Goal: Information Seeking & Learning: Learn about a topic

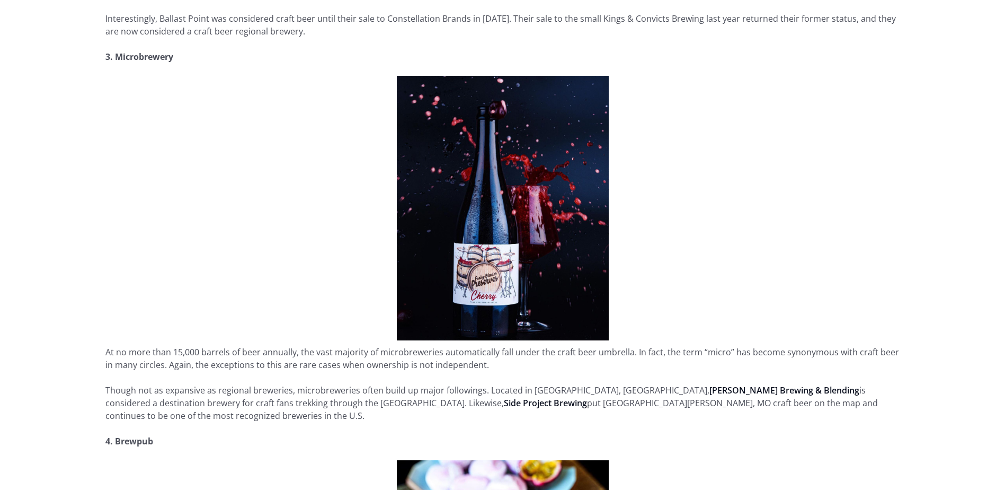
scroll to position [1219, 0]
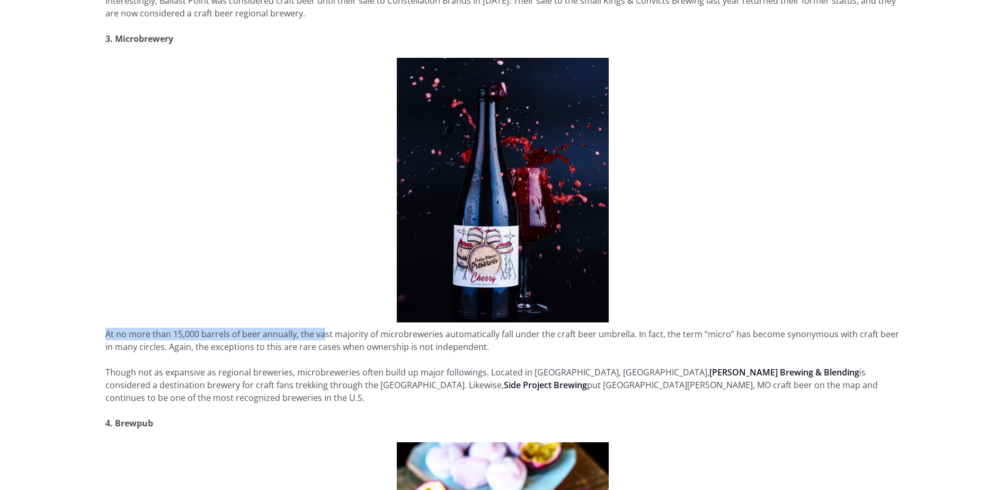
drag, startPoint x: 123, startPoint y: 320, endPoint x: 325, endPoint y: 321, distance: 201.9
click at [325, 328] on p "At no more than 15,000 barrels of beer annually, the vast majority of microbrew…" at bounding box center [502, 340] width 795 height 25
drag, startPoint x: 325, startPoint y: 321, endPoint x: 395, endPoint y: 334, distance: 71.2
click at [395, 334] on p "At no more than 15,000 barrels of beer annually, the vast majority of microbrew…" at bounding box center [502, 340] width 795 height 25
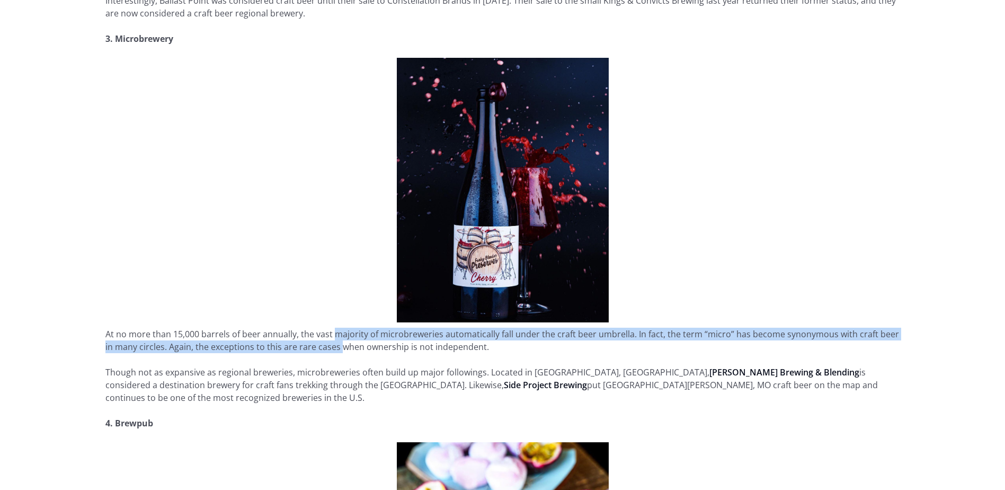
drag, startPoint x: 384, startPoint y: 324, endPoint x: 331, endPoint y: 337, distance: 53.9
click at [331, 337] on p "At no more than 15,000 barrels of beer annually, the vast majority of microbrew…" at bounding box center [502, 340] width 795 height 25
drag, startPoint x: 331, startPoint y: 337, endPoint x: 276, endPoint y: 332, distance: 55.9
click at [276, 332] on p "At no more than 15,000 barrels of beer annually, the vast majority of microbrew…" at bounding box center [502, 340] width 795 height 25
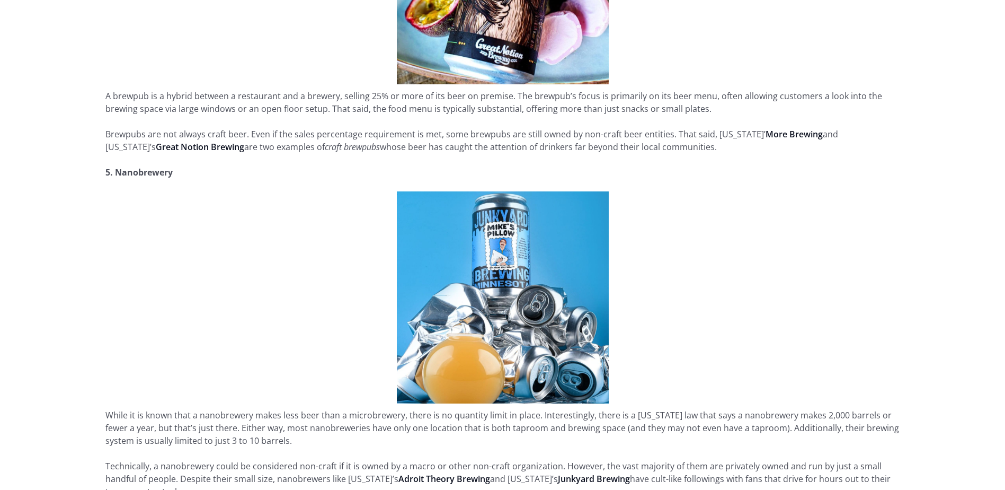
scroll to position [1908, 0]
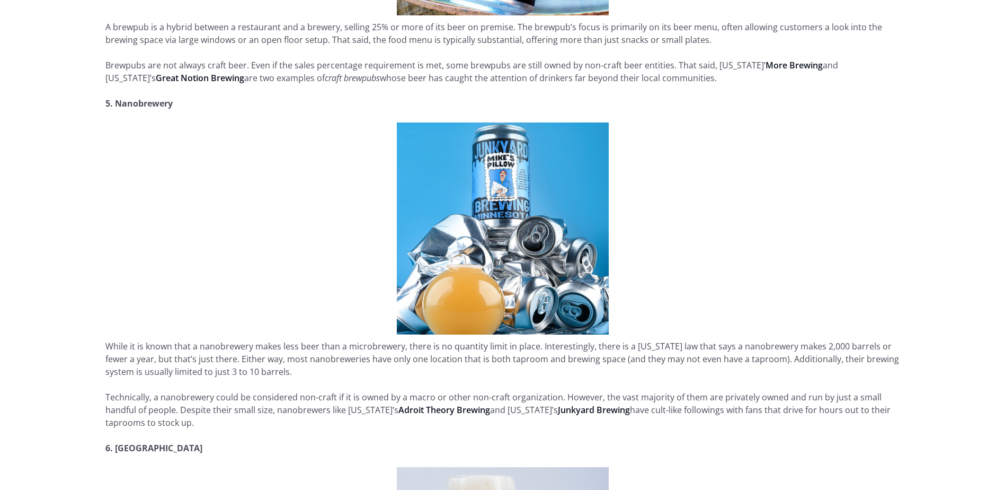
drag, startPoint x: 104, startPoint y: 320, endPoint x: 288, endPoint y: 346, distance: 185.2
click at [193, 391] on p "Technically, a nanobrewery could be considered non-craft if it is owned by a ma…" at bounding box center [502, 410] width 795 height 38
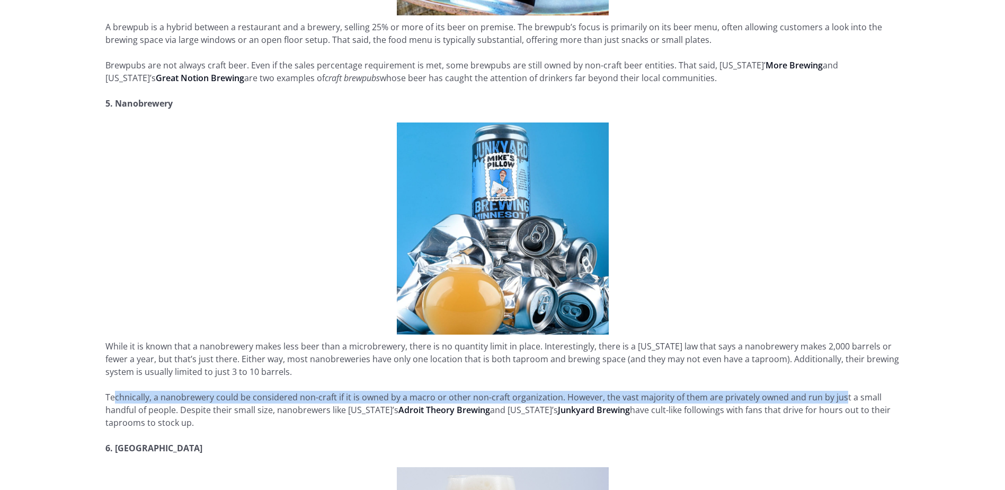
drag, startPoint x: 112, startPoint y: 370, endPoint x: 838, endPoint y: 374, distance: 726.1
click at [838, 391] on p "Technically, a nanobrewery could be considered non-craft if it is owned by a ma…" at bounding box center [502, 410] width 795 height 38
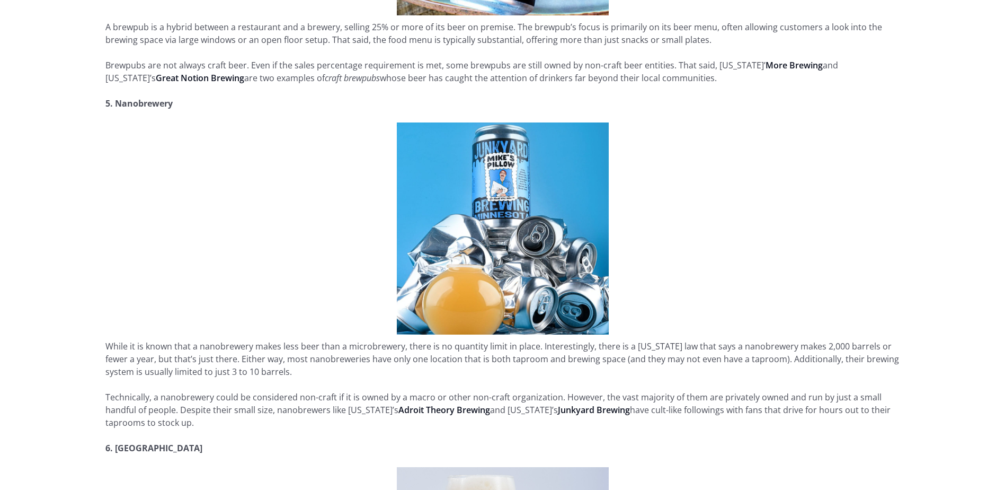
click at [134, 391] on p "Technically, a nanobrewery could be considered non-craft if it is owned by a ma…" at bounding box center [502, 410] width 795 height 38
click at [195, 391] on p "Technically, a nanobrewery could be considered non-craft if it is owned by a ma…" at bounding box center [502, 410] width 795 height 38
drag, startPoint x: 181, startPoint y: 386, endPoint x: 294, endPoint y: 387, distance: 112.4
click at [294, 391] on p "Technically, a nanobrewery could be considered non-craft if it is owned by a ma…" at bounding box center [502, 410] width 795 height 38
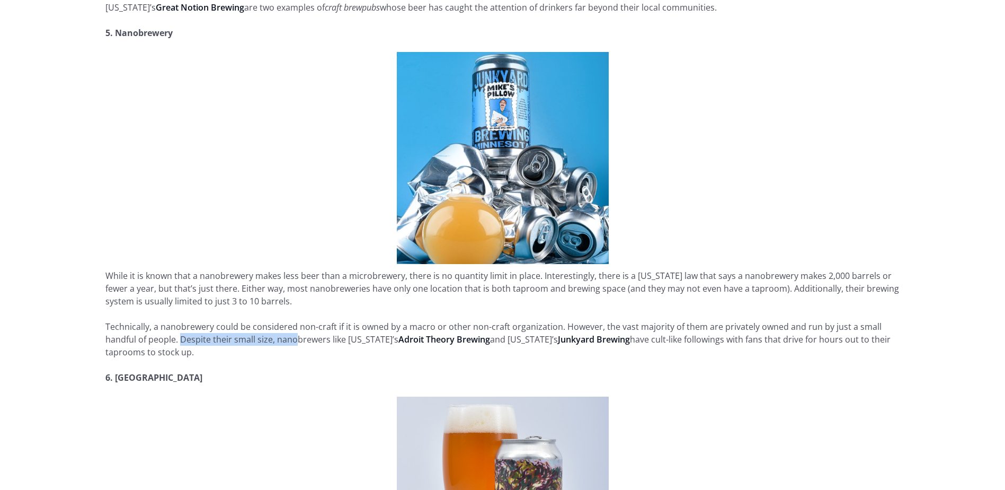
scroll to position [2067, 0]
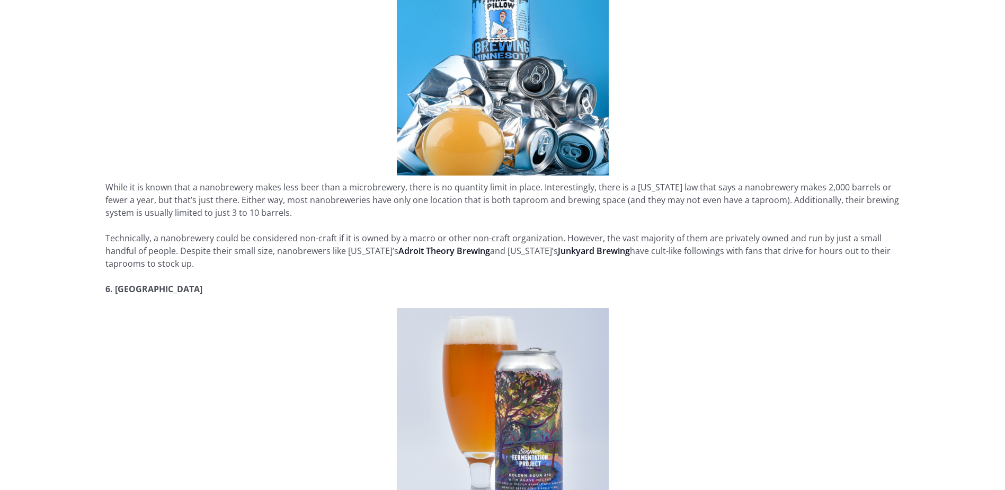
click at [337, 232] on p "Technically, a nanobrewery could be considered non-craft if it is owned by a ma…" at bounding box center [502, 251] width 795 height 38
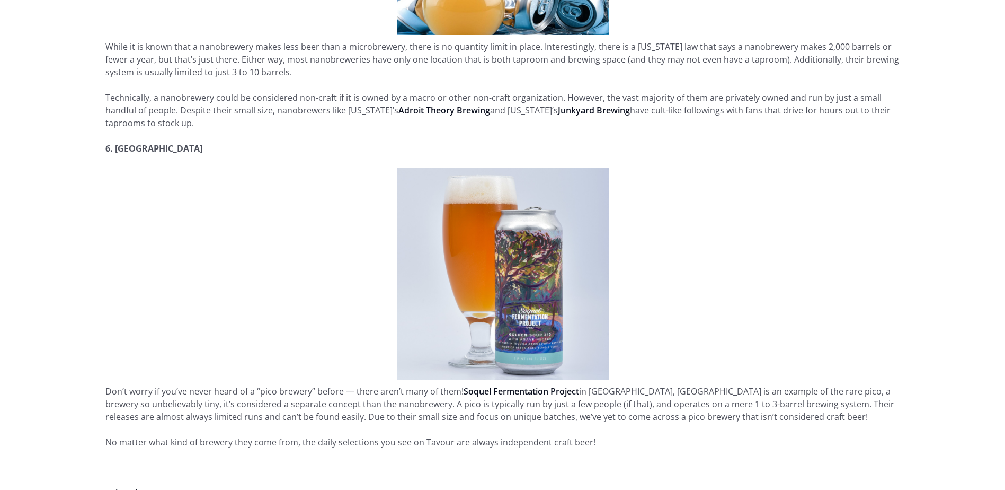
scroll to position [2226, 0]
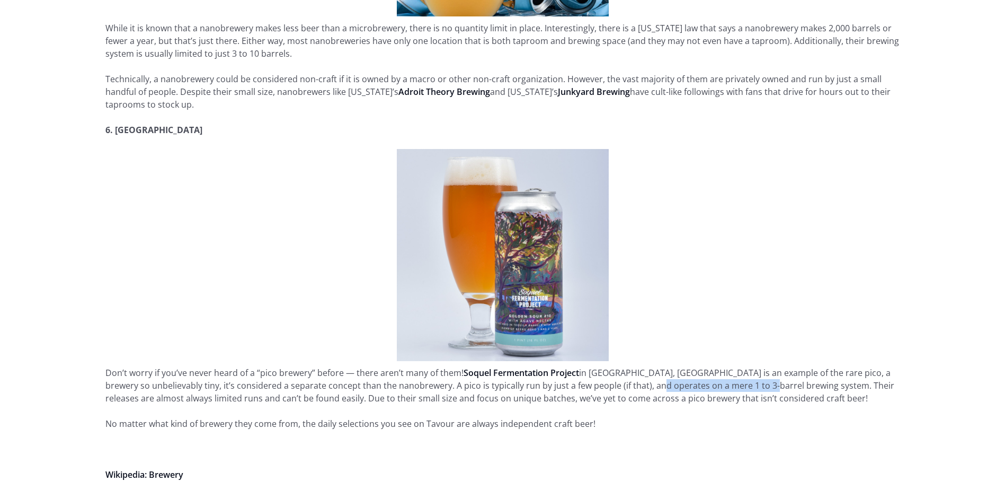
drag, startPoint x: 633, startPoint y: 361, endPoint x: 745, endPoint y: 366, distance: 111.9
click at [745, 366] on p "Don’t worry if you’ve never heard of a “pico brewery” before — there aren’t man…" at bounding box center [502, 385] width 795 height 38
drag, startPoint x: 629, startPoint y: 362, endPoint x: 752, endPoint y: 360, distance: 123.0
click at [752, 366] on p "Don’t worry if you’ve never heard of a “pico brewery” before — there aren’t man…" at bounding box center [502, 385] width 795 height 38
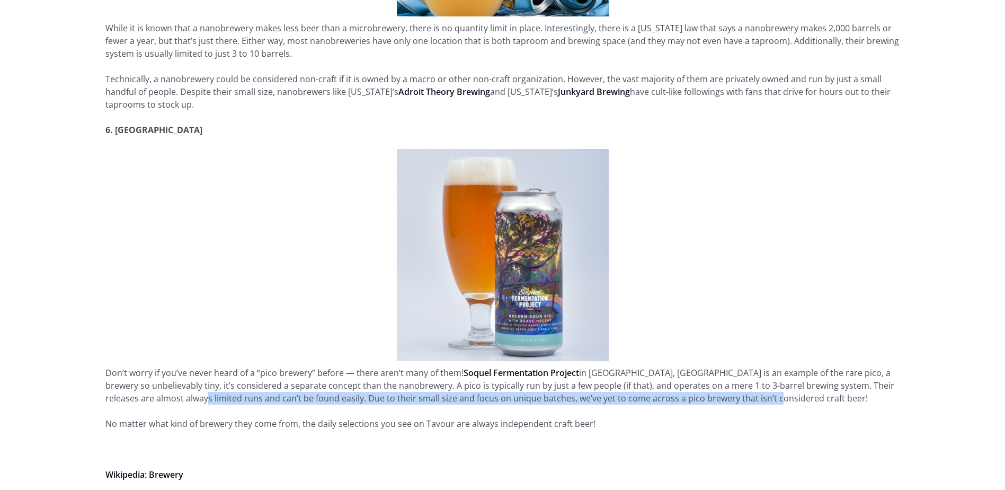
drag, startPoint x: 191, startPoint y: 374, endPoint x: 782, endPoint y: 378, distance: 590.9
click at [782, 378] on p "Don’t worry if you’ve never heard of a “pico brewery” before — there aren’t man…" at bounding box center [502, 385] width 795 height 38
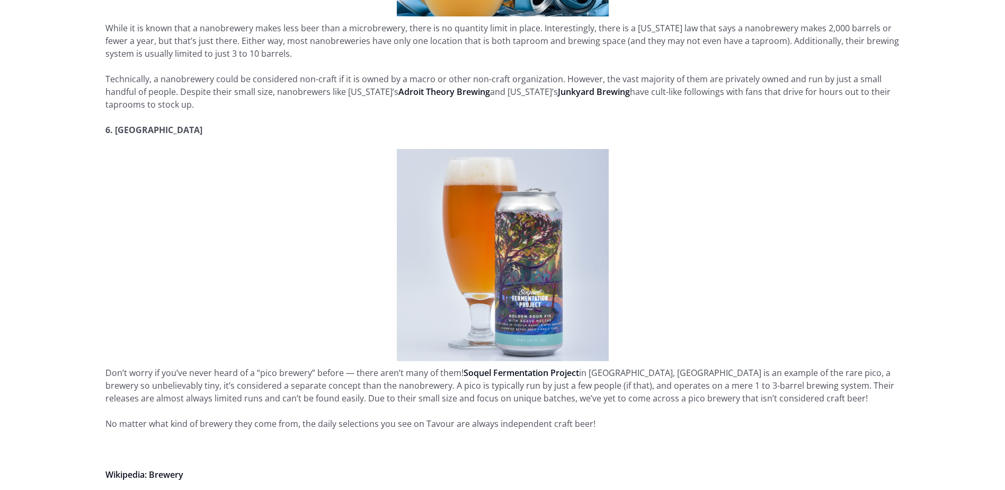
drag, startPoint x: 782, startPoint y: 378, endPoint x: 599, endPoint y: 385, distance: 183.0
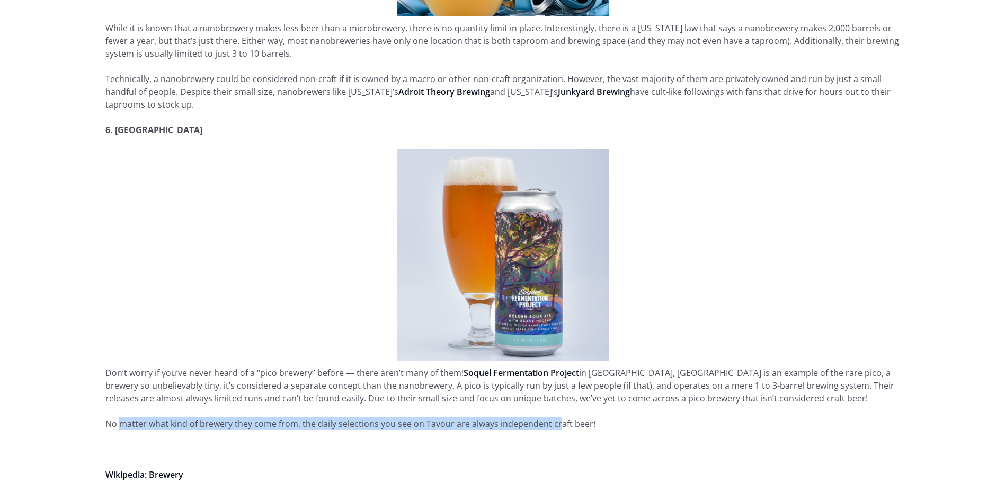
drag, startPoint x: 119, startPoint y: 400, endPoint x: 557, endPoint y: 397, distance: 438.3
click at [557, 417] on p "No matter what kind of brewery they come from, the daily selections you see on …" at bounding box center [502, 423] width 795 height 13
drag, startPoint x: 557, startPoint y: 397, endPoint x: 366, endPoint y: 400, distance: 190.8
click at [368, 417] on p "No matter what kind of brewery they come from, the daily selections you see on …" at bounding box center [502, 423] width 795 height 13
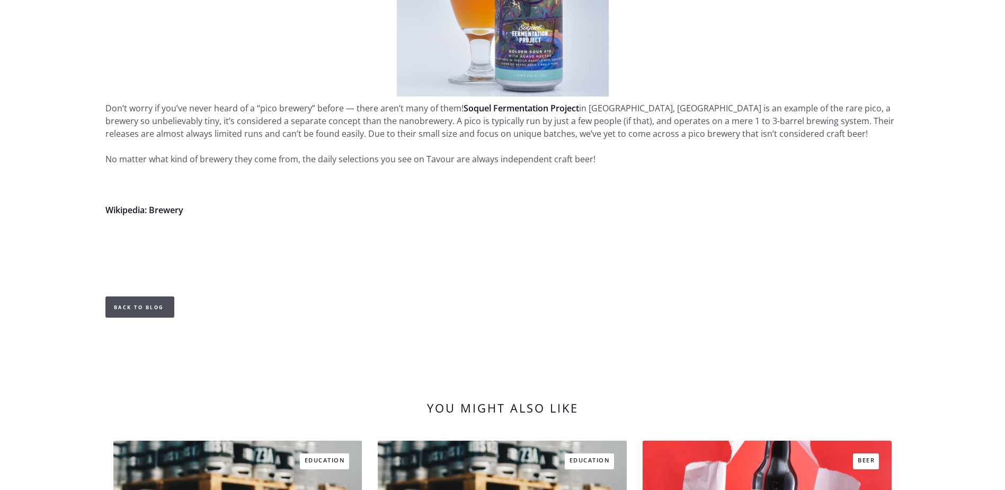
scroll to position [2491, 0]
